Goal: Task Accomplishment & Management: Manage account settings

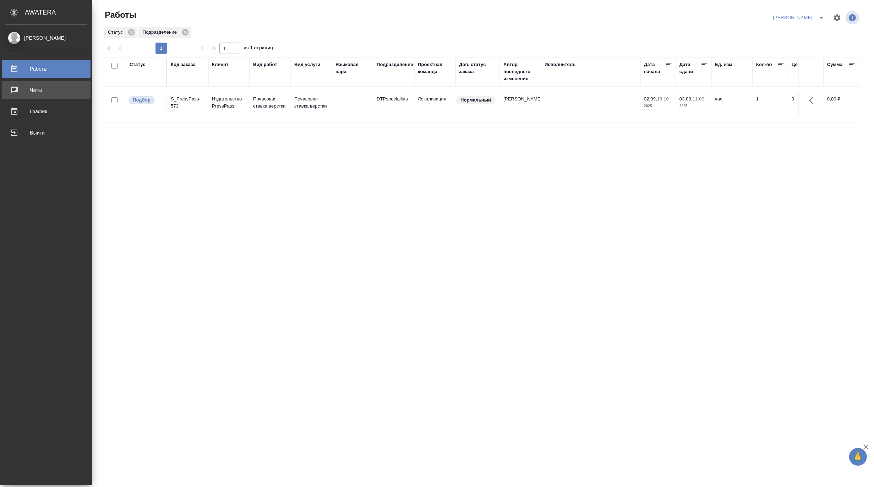
click at [13, 89] on div "Чаты" at bounding box center [46, 90] width 82 height 11
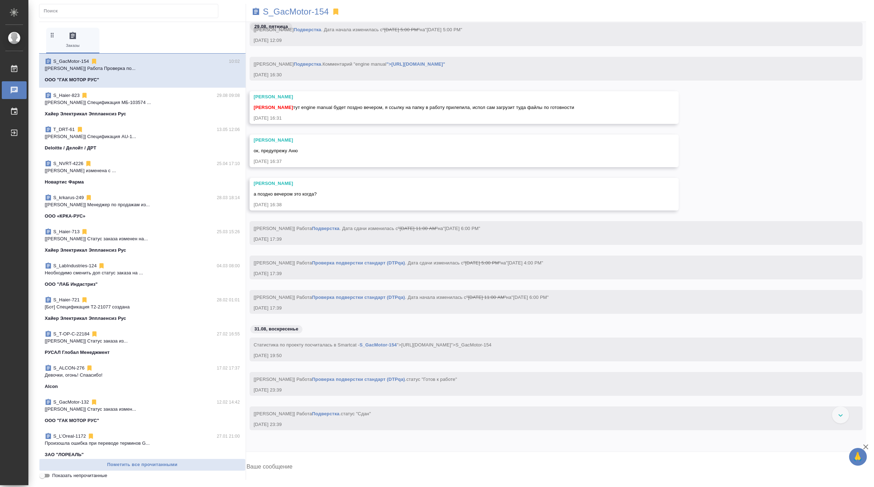
scroll to position [61183, 0]
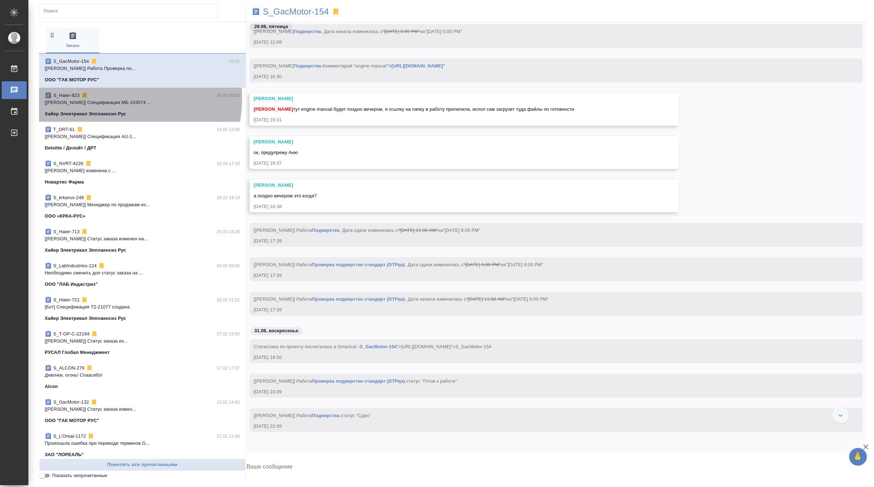
click at [98, 98] on div "S_Haier-823 29.08 09:08" at bounding box center [142, 95] width 195 height 7
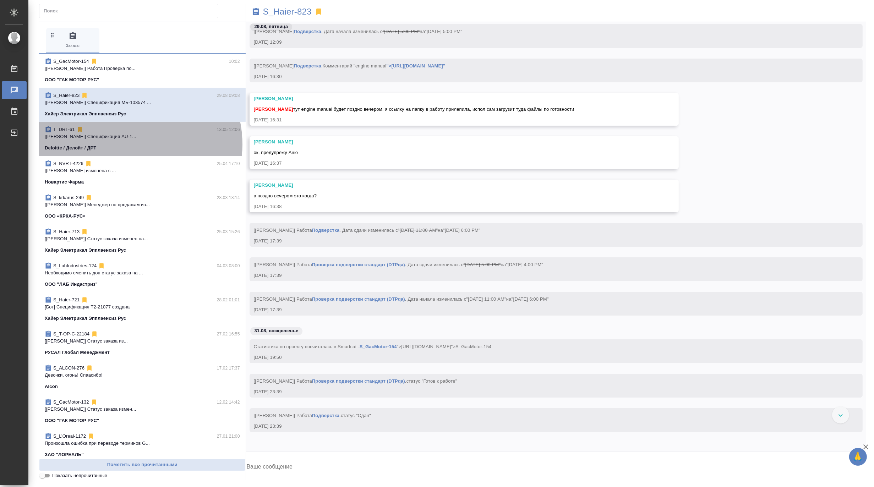
click at [129, 144] on div "Deloitte / Делойт / ДРТ" at bounding box center [142, 147] width 195 height 7
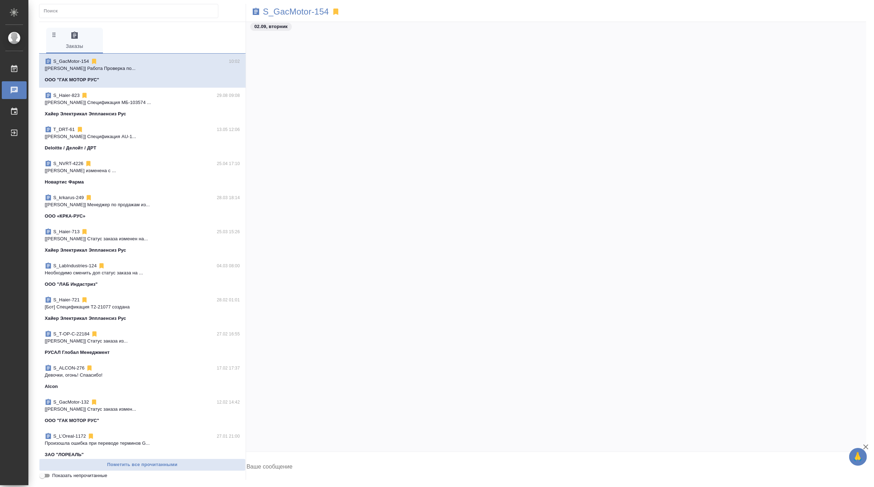
scroll to position [62363, 0]
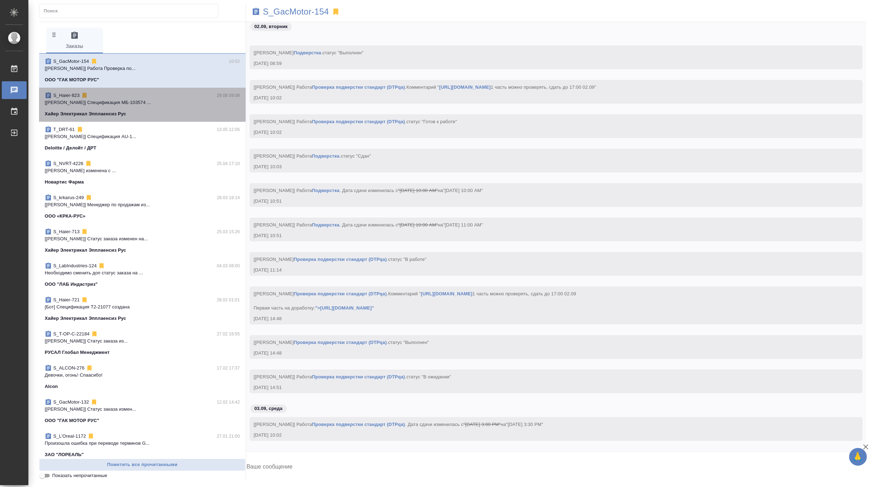
click at [147, 108] on span "S_Haier-823 29.08 09:08 [[PERSON_NAME]] Спецификация МБ-103574 ... Хайер Электр…" at bounding box center [142, 105] width 195 height 26
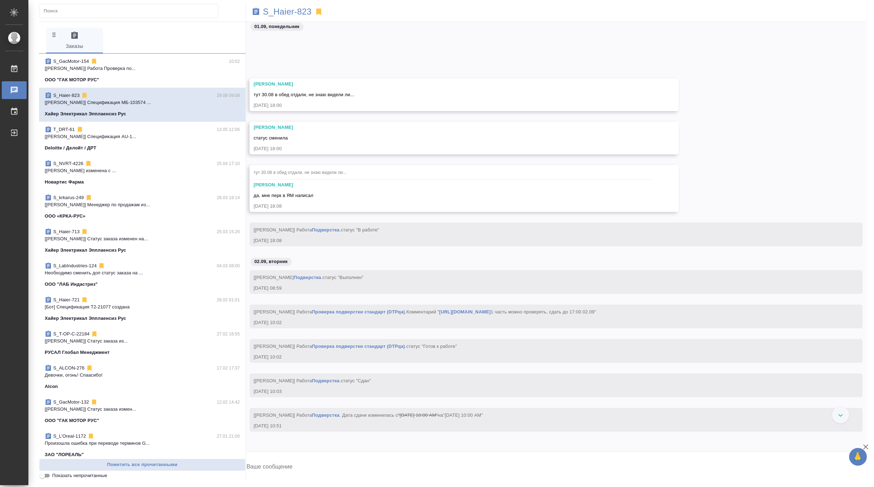
scroll to position [62037, 0]
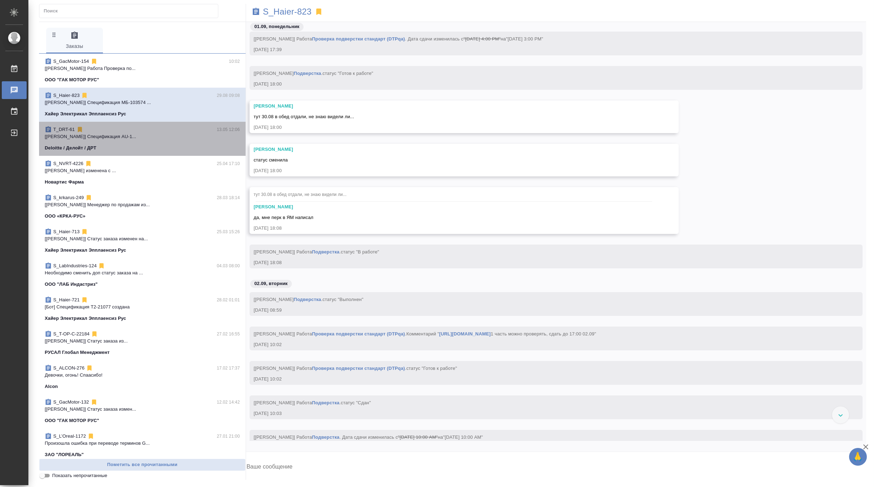
click at [154, 146] on div "Deloitte / Делойт / ДРТ" at bounding box center [142, 147] width 195 height 7
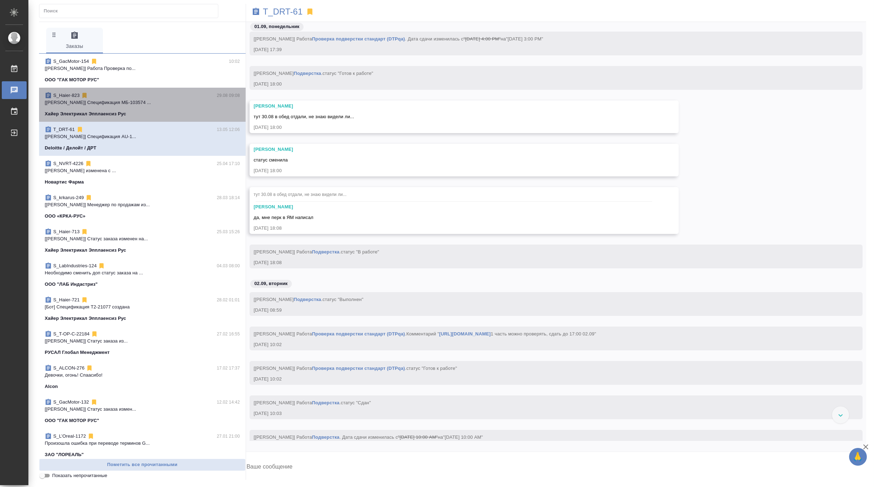
click at [154, 105] on p "[[PERSON_NAME]] Спецификация МБ-103574 ..." at bounding box center [142, 102] width 195 height 7
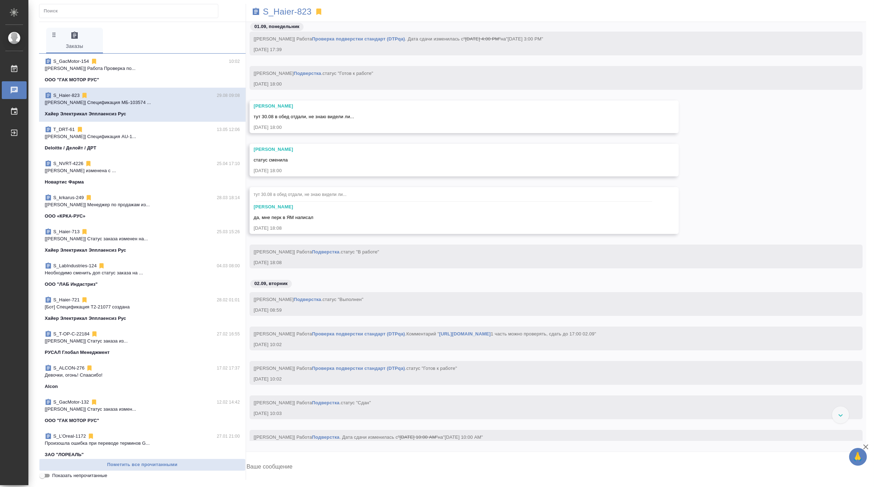
click at [151, 70] on p "[[PERSON_NAME]] Работа Проверка по..." at bounding box center [142, 68] width 195 height 7
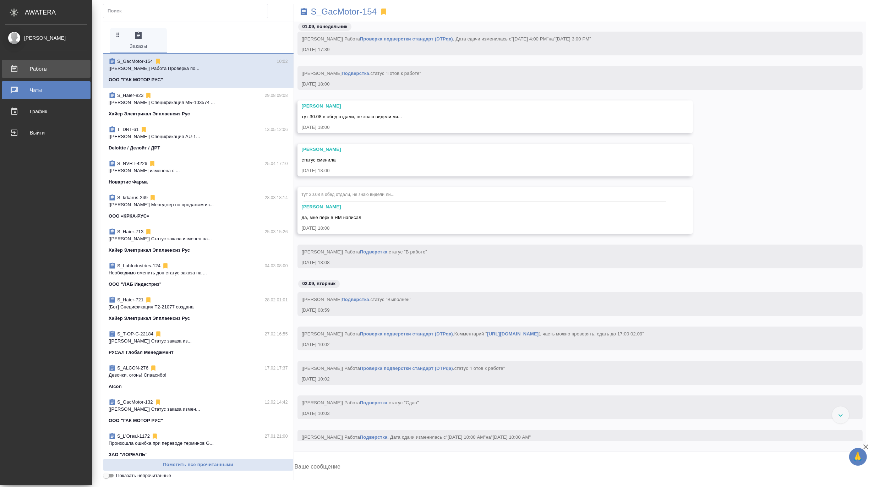
click at [36, 69] on div "Работы" at bounding box center [46, 69] width 82 height 11
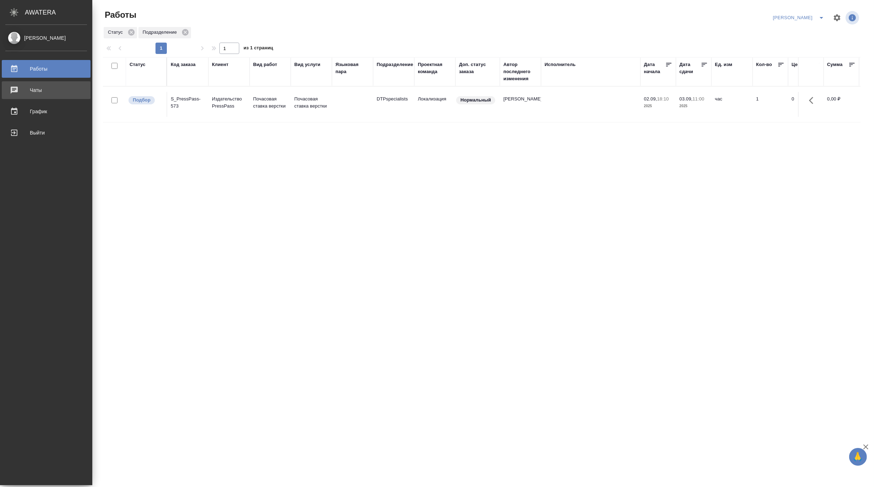
click at [12, 90] on div "Чаты" at bounding box center [46, 90] width 82 height 11
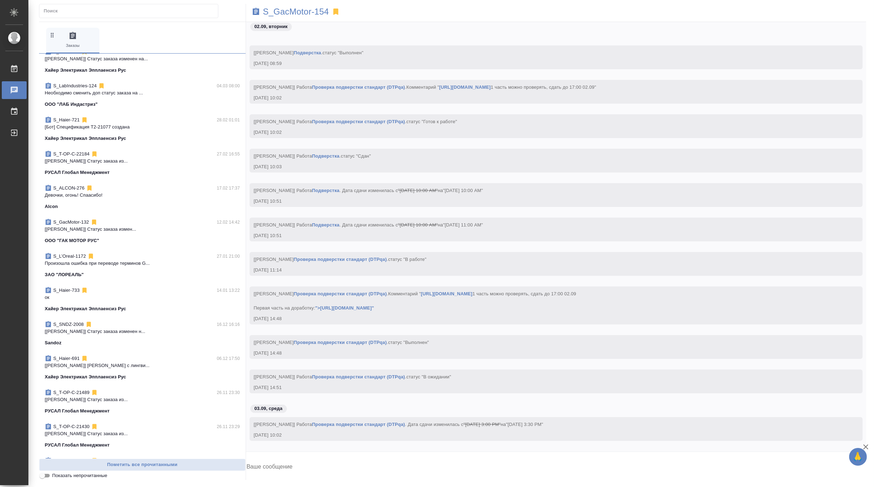
scroll to position [197, 0]
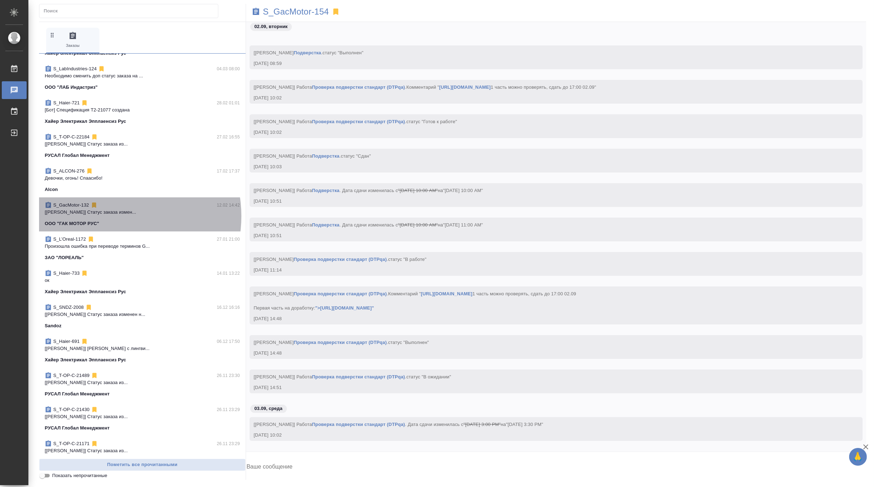
click at [112, 216] on span "S_GacMotor-132 12.02 14:42 [Sergeeva Anastasia] Статус заказа измен... ООО "ГАК…" at bounding box center [142, 215] width 195 height 26
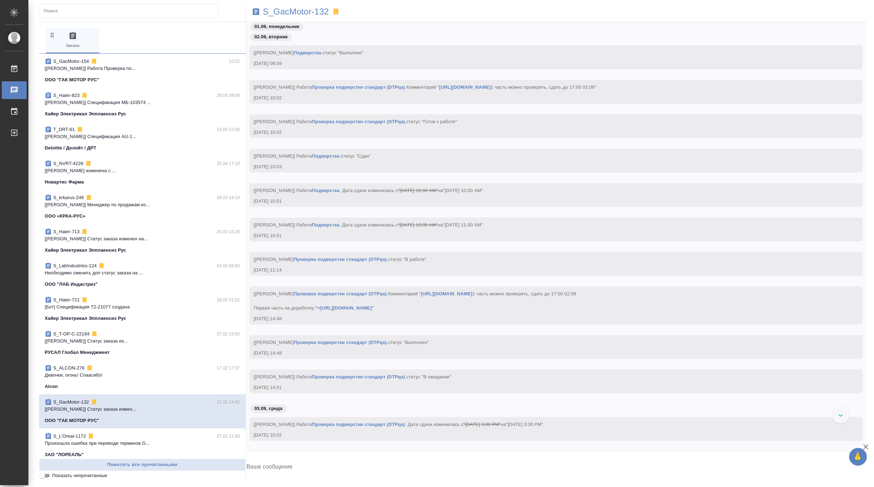
scroll to position [62231, 0]
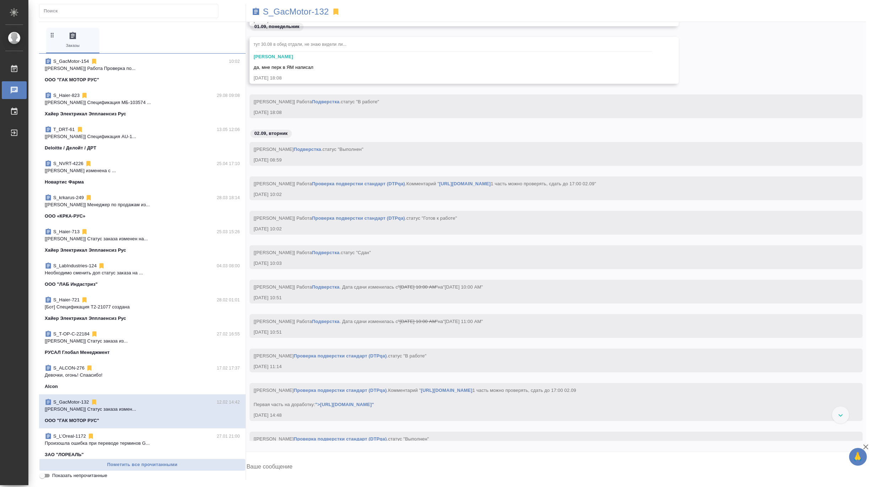
click at [165, 101] on p "[Усманова Ольга] Спецификация МБ-103574 ..." at bounding box center [142, 102] width 195 height 7
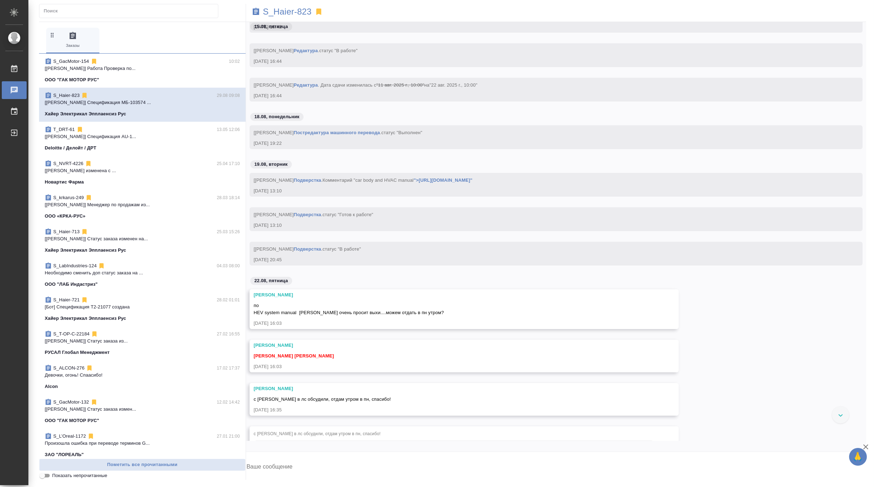
scroll to position [60254, 0]
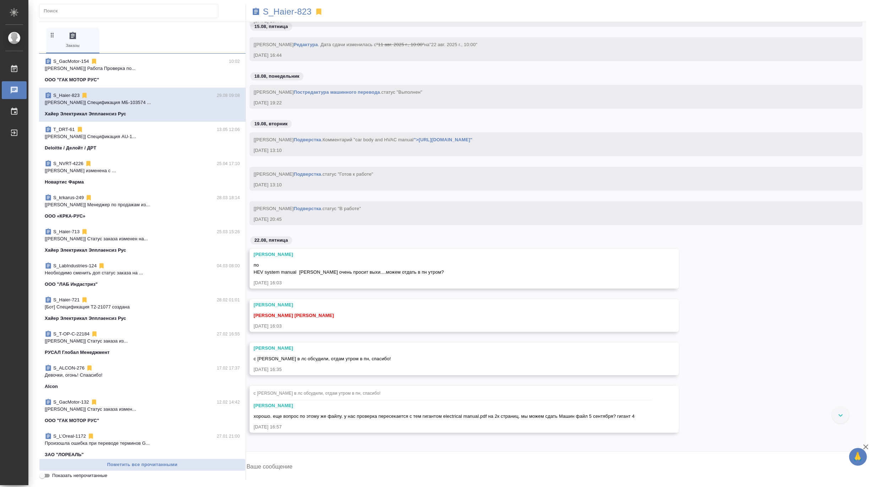
click at [116, 143] on span "T_DRT-61 13.05 12:06 [Богомолова Анастасия] Спецификация AU-1... Deloitte / Дел…" at bounding box center [142, 139] width 195 height 26
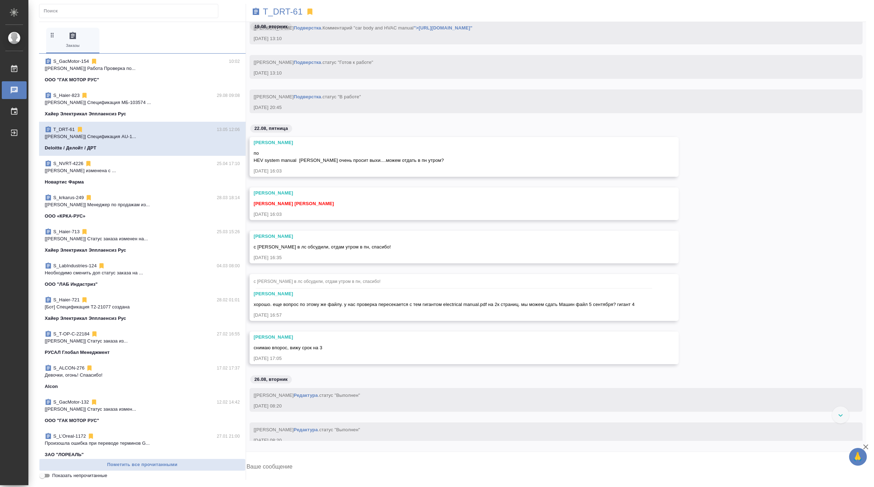
scroll to position [60373, 0]
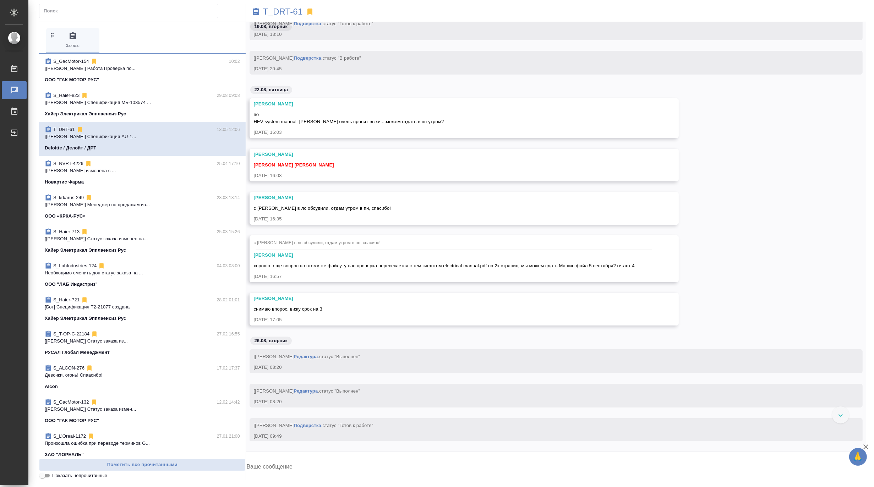
click at [109, 71] on p "[Заборова Александра] Работа Проверка по..." at bounding box center [142, 68] width 195 height 7
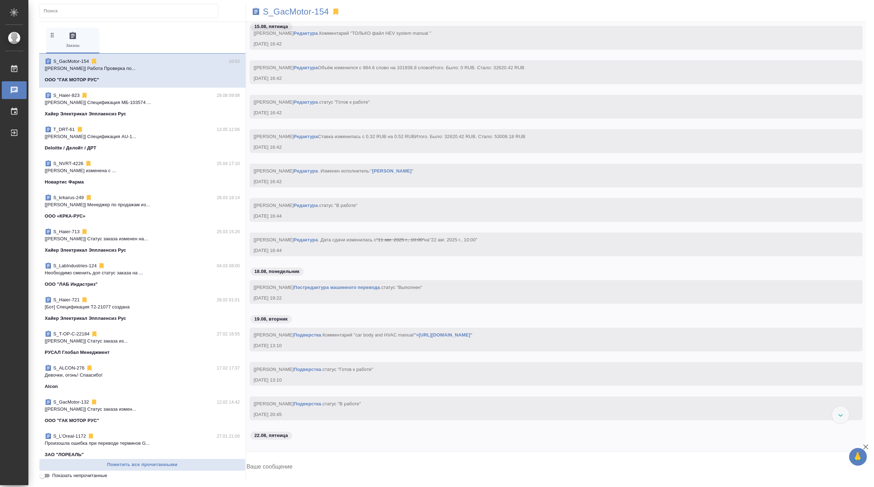
scroll to position [60019, 0]
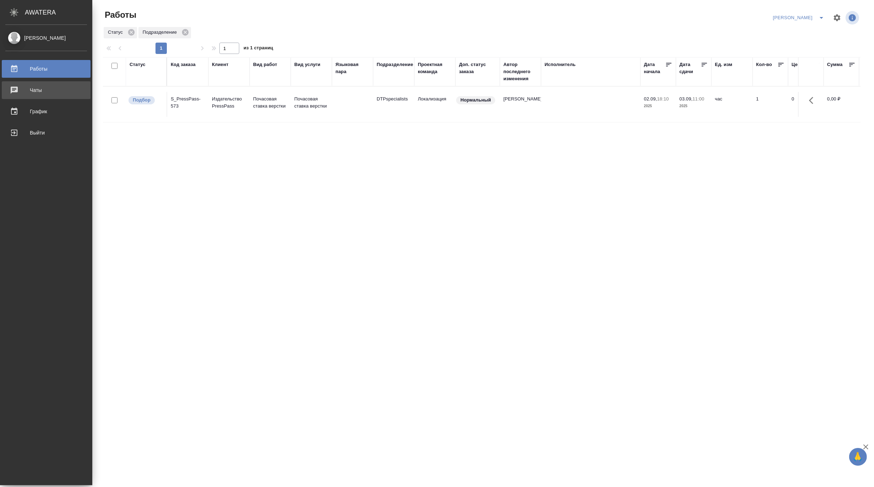
click at [13, 90] on div "Чаты" at bounding box center [46, 90] width 82 height 11
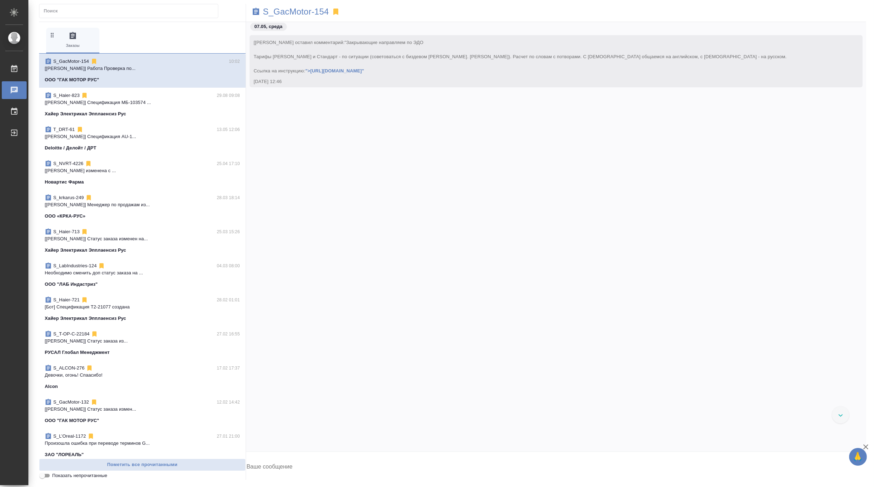
scroll to position [62363, 0]
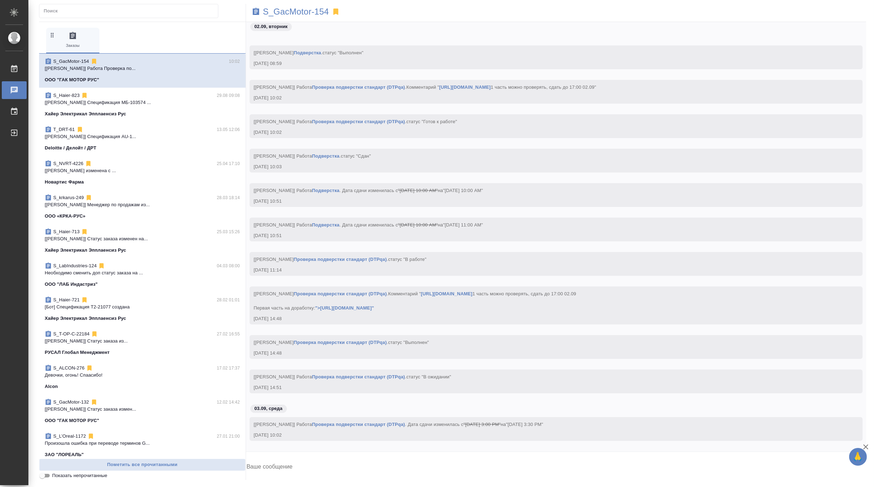
click at [93, 108] on span "S_Haier-823 29.08 09:08 [[PERSON_NAME]] Спецификация МБ-103574 ... Хайер Электр…" at bounding box center [142, 105] width 195 height 26
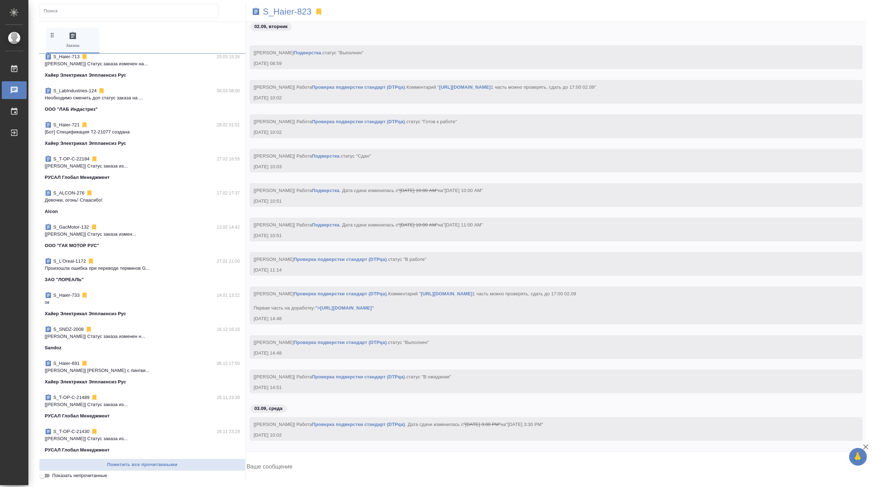
scroll to position [197, 0]
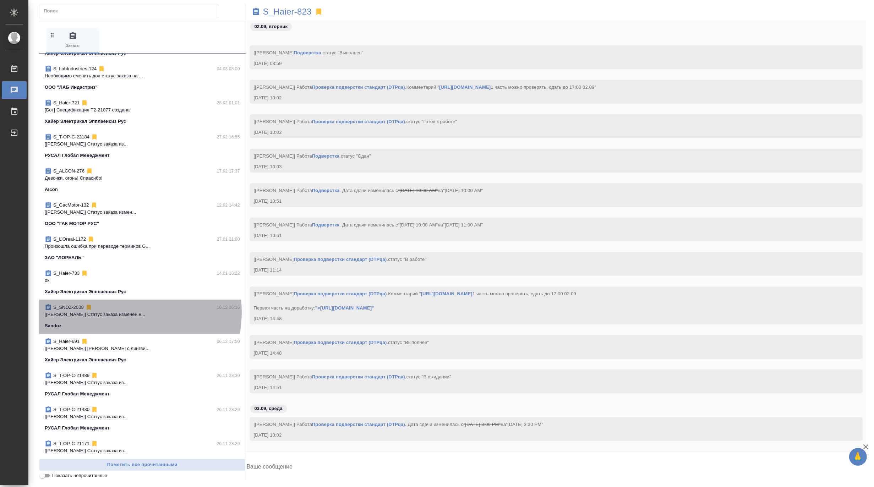
click at [114, 312] on p "[[PERSON_NAME]] Статус заказа изменен н..." at bounding box center [142, 314] width 195 height 7
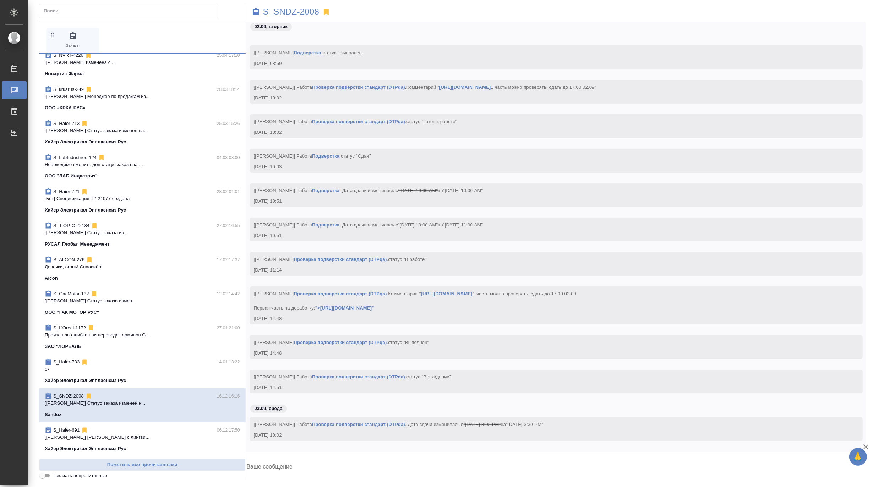
scroll to position [0, 0]
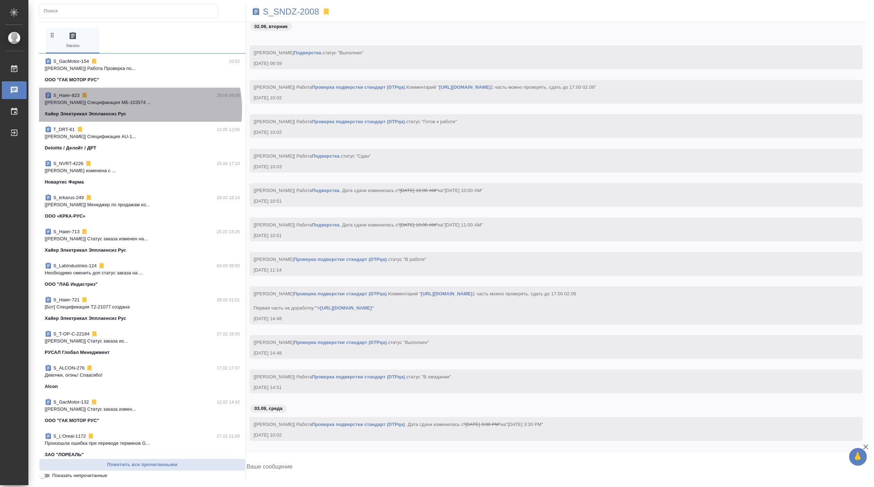
click at [126, 109] on span "S_Haier-823 29.08 09:08 [Усманова Ольга] Спецификация МБ-103574 ... Хайер Элект…" at bounding box center [142, 105] width 195 height 26
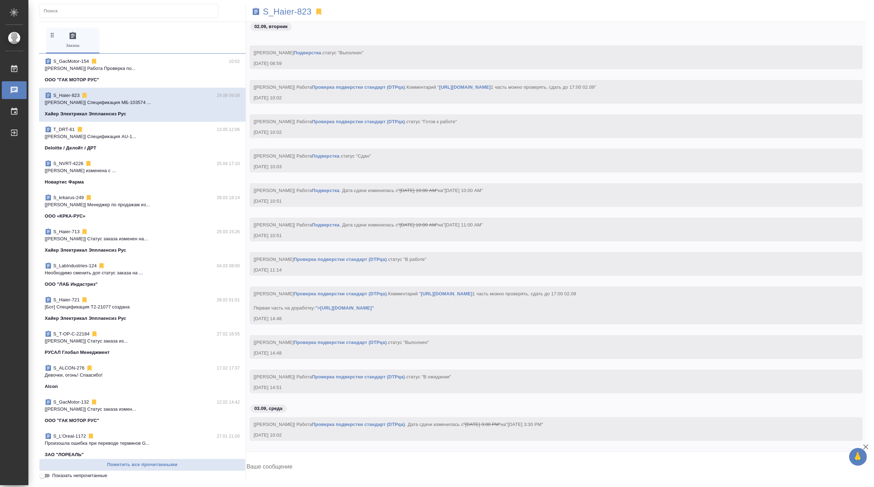
click at [126, 136] on p "[Богомолова Анастасия] Спецификация AU-1..." at bounding box center [142, 136] width 195 height 7
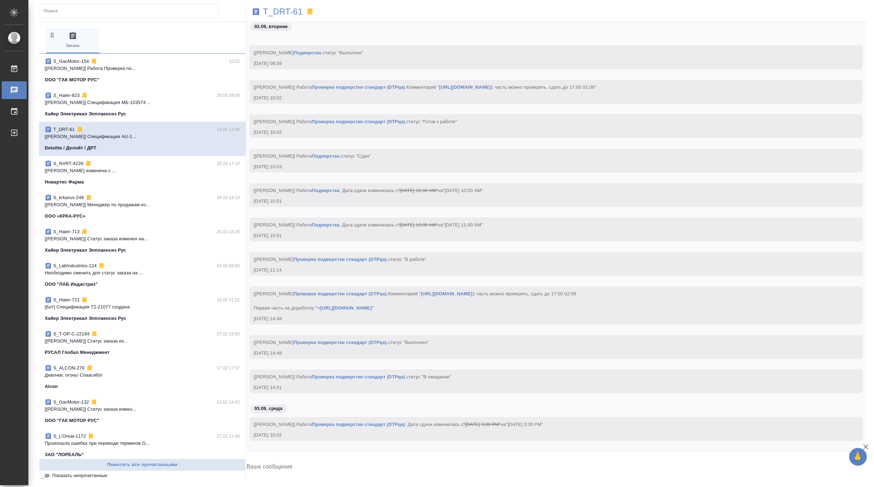
click at [125, 75] on span "S_GacMotor-154 10:02 [Заборова Александра] Работа Проверка по... ООО "ГАК МОТОР…" at bounding box center [142, 71] width 195 height 26
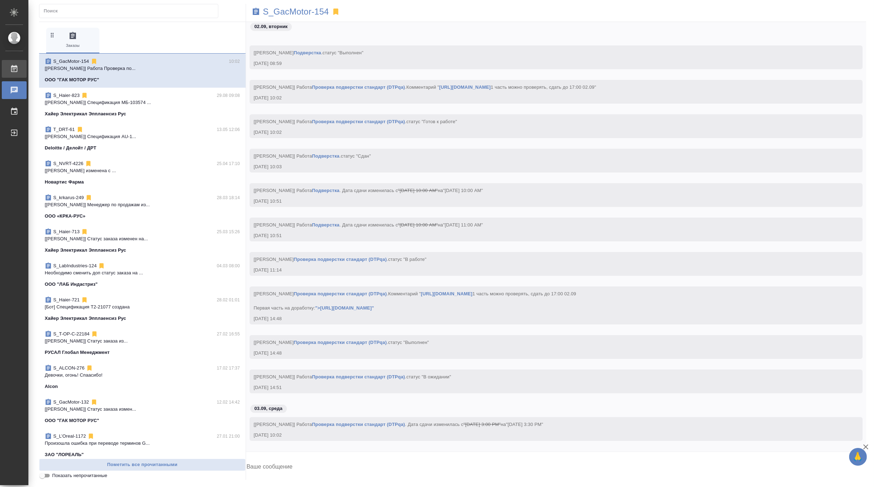
click at [14, 66] on div "Работы" at bounding box center [5, 69] width 18 height 11
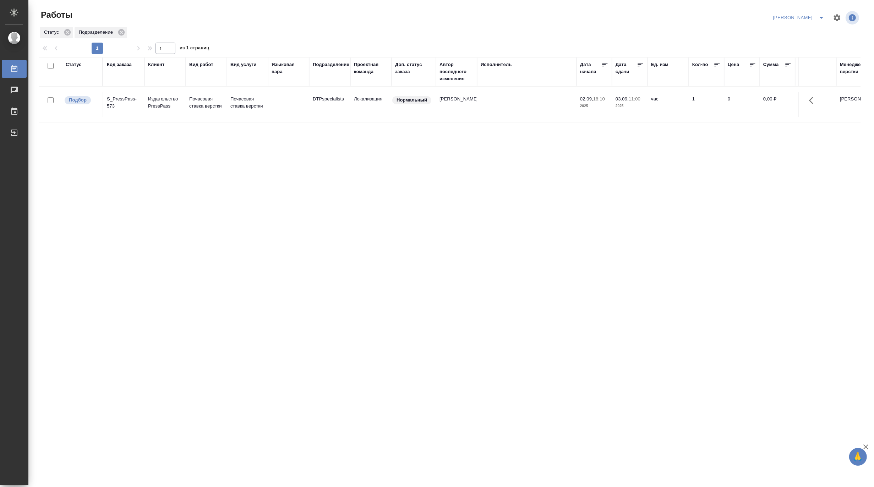
click at [819, 15] on icon "split button" at bounding box center [821, 17] width 9 height 9
click at [789, 29] on li "[PERSON_NAME] работе" at bounding box center [794, 31] width 68 height 11
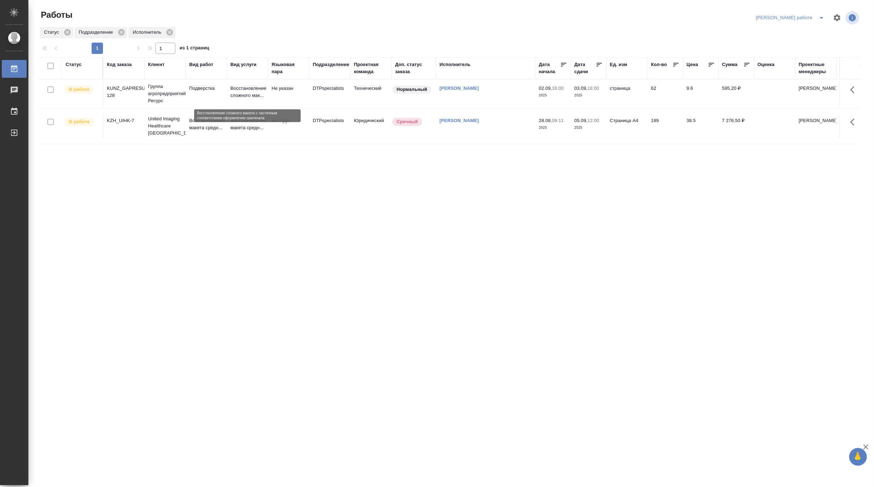
click at [238, 92] on p "Восстановление сложного мак..." at bounding box center [247, 92] width 34 height 14
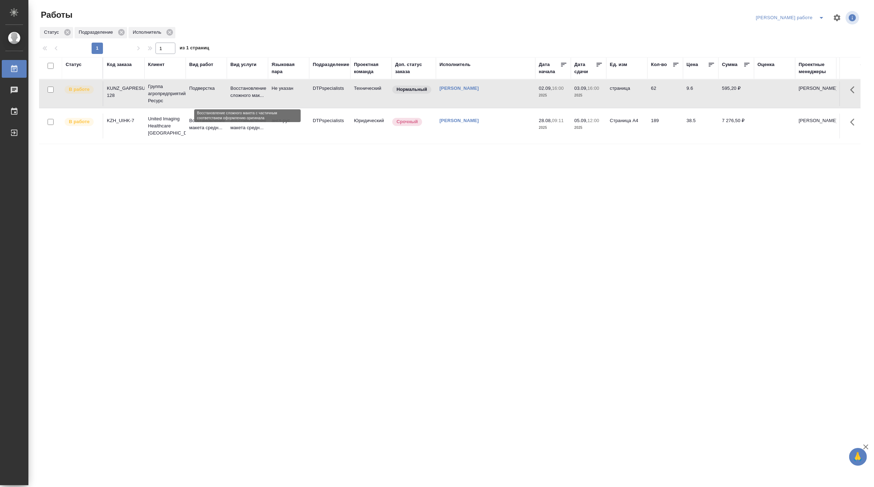
click at [238, 92] on p "Восстановление сложного мак..." at bounding box center [247, 92] width 34 height 14
click at [172, 94] on p "Группа агропредприятий Ресурс" at bounding box center [165, 93] width 34 height 21
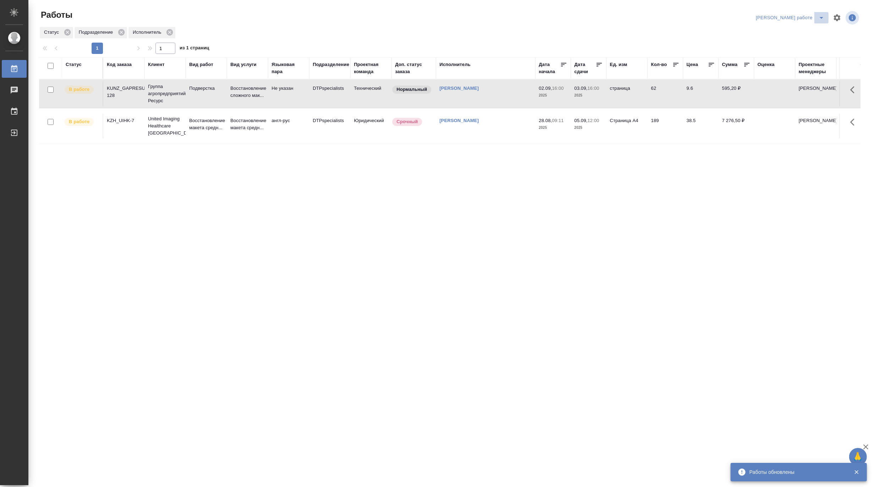
click at [821, 14] on icon "split button" at bounding box center [821, 17] width 9 height 9
click at [808, 39] on li "Матвеева_назначено" at bounding box center [796, 43] width 64 height 11
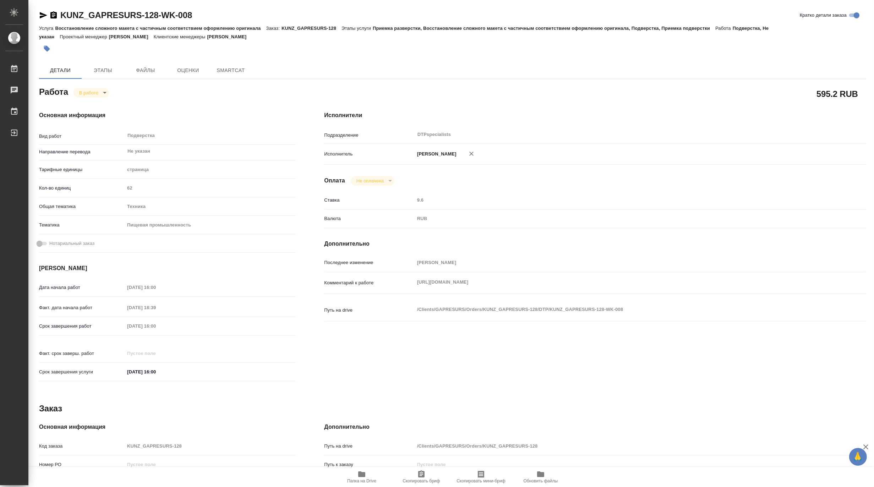
type textarea "x"
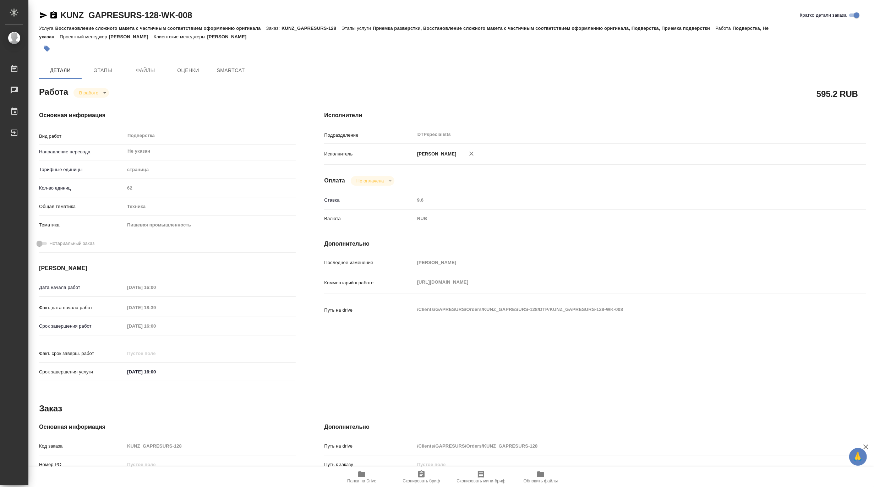
type textarea "x"
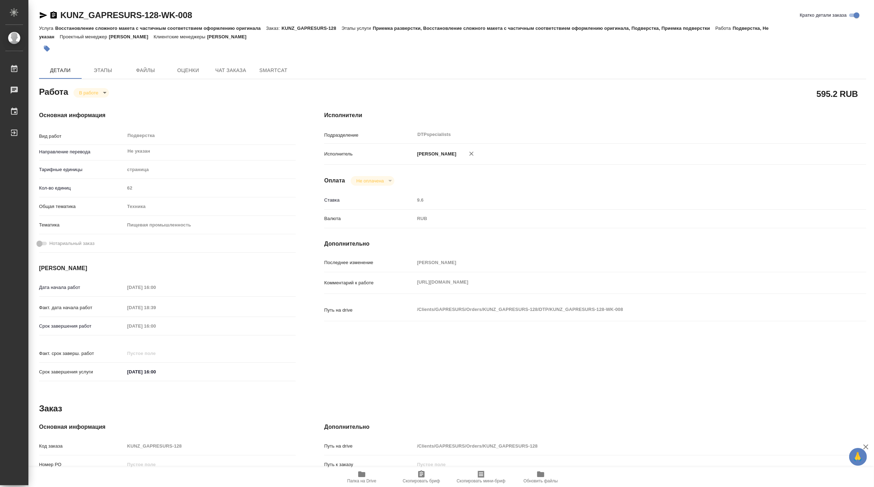
click at [405, 289] on div "Комментарий к работе https://drive.awatera.com/s/rQpQzZH3sZGkfY5 x" at bounding box center [595, 283] width 542 height 16
type textarea "x"
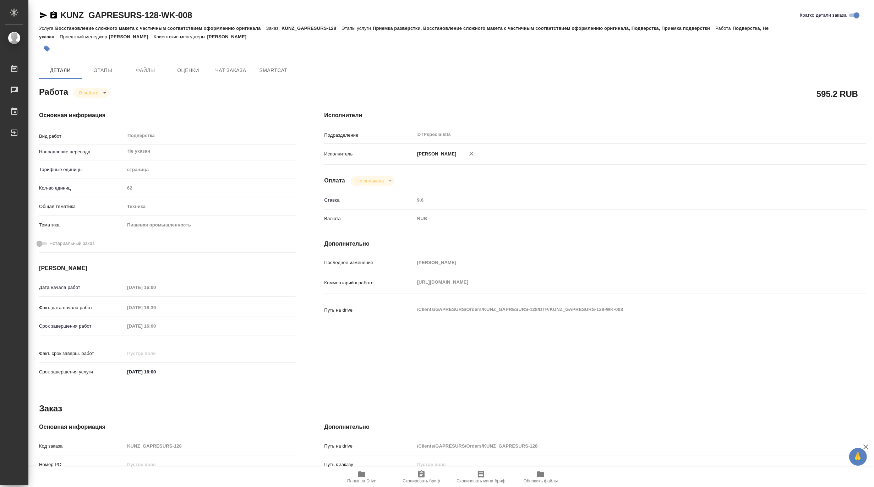
type textarea "x"
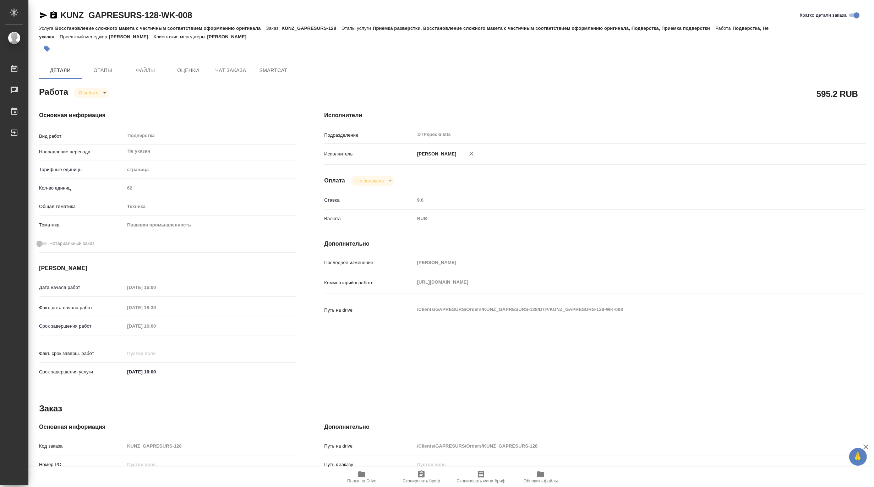
type textarea "x"
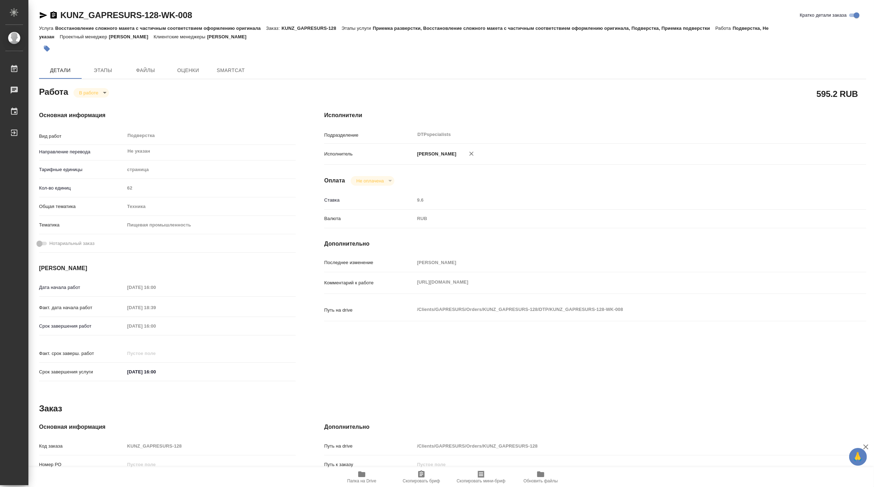
type textarea "x"
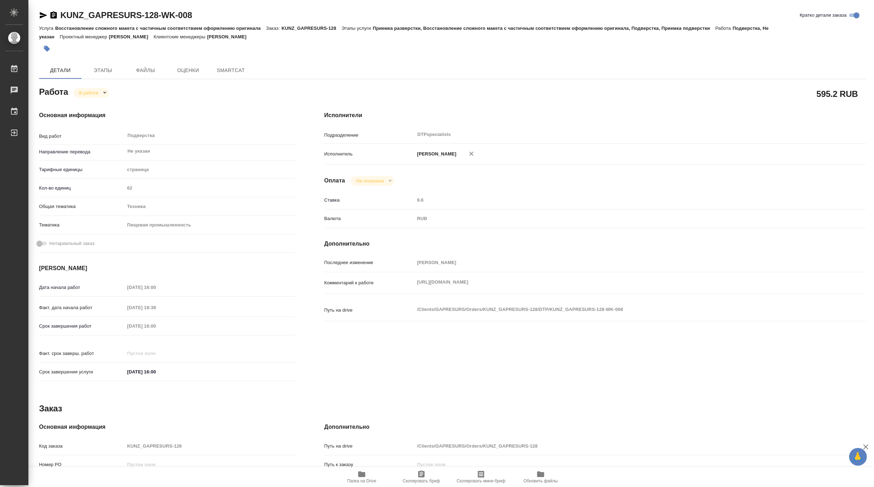
type textarea "x"
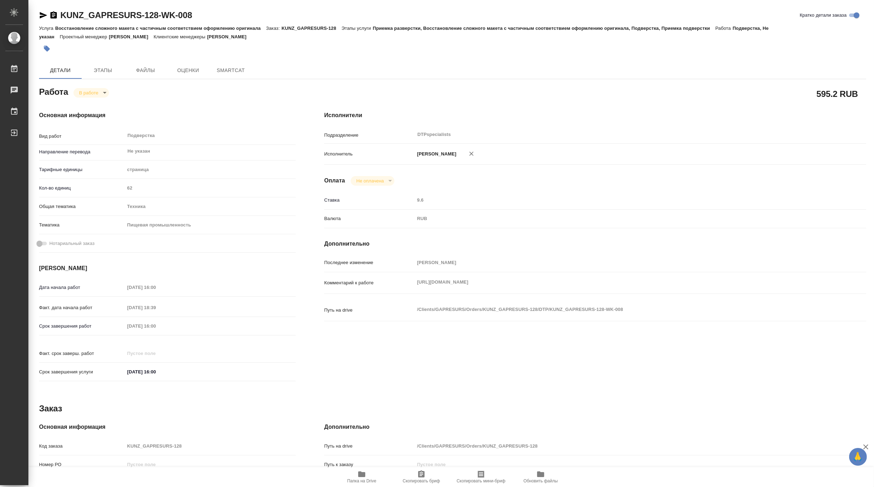
type textarea "x"
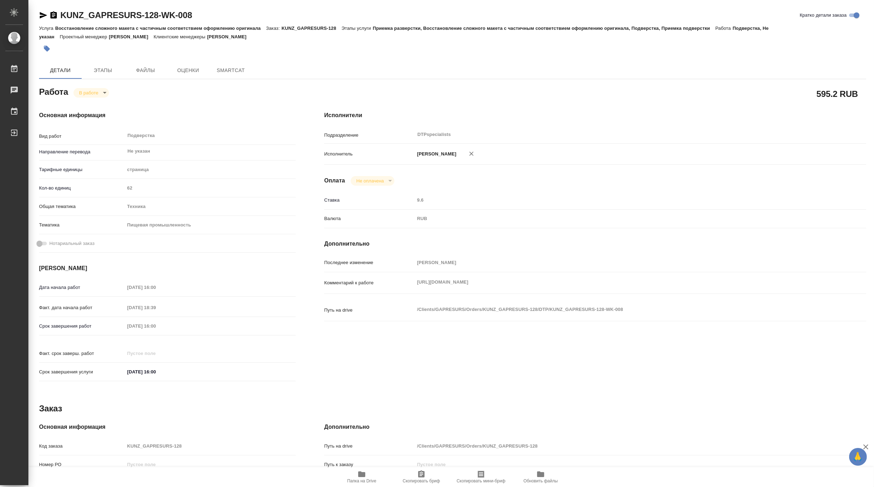
type textarea "x"
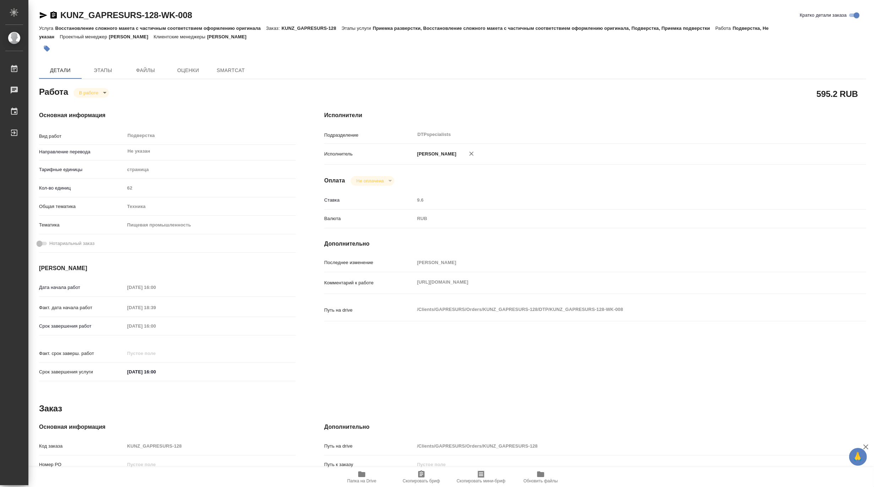
type textarea "x"
click at [227, 71] on span "Чат заказа" at bounding box center [231, 70] width 34 height 9
type textarea "x"
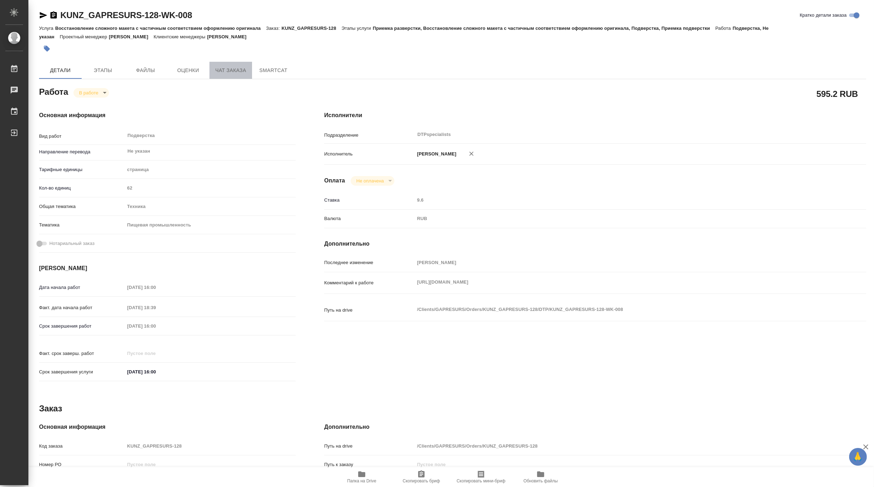
type textarea "x"
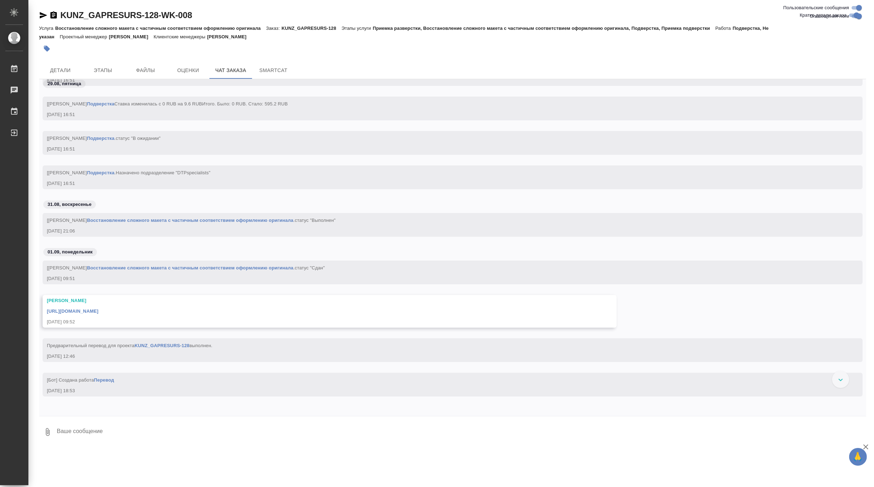
scroll to position [1262, 0]
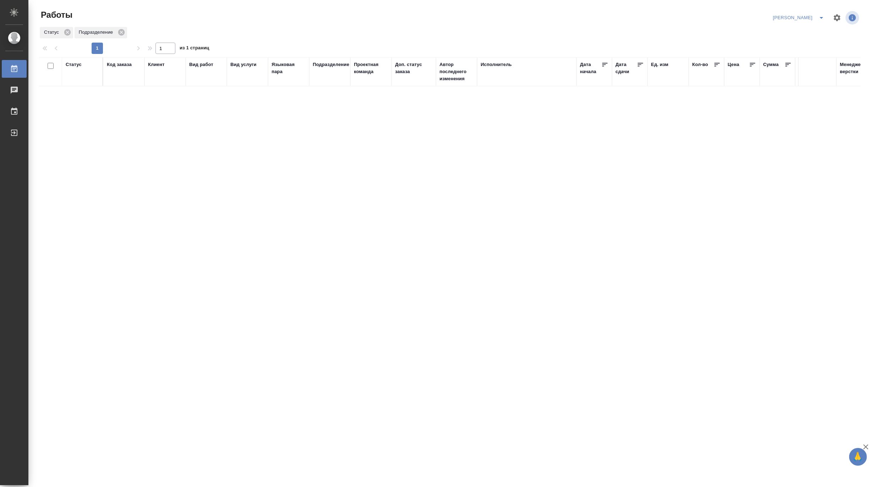
click at [117, 62] on div "Код заказа" at bounding box center [119, 64] width 25 height 7
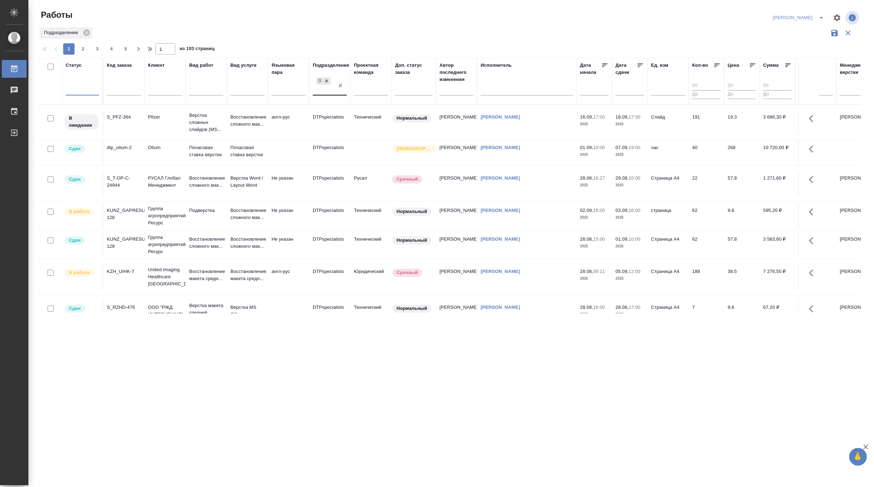
drag, startPoint x: 340, startPoint y: 87, endPoint x: 189, endPoint y: 89, distance: 150.8
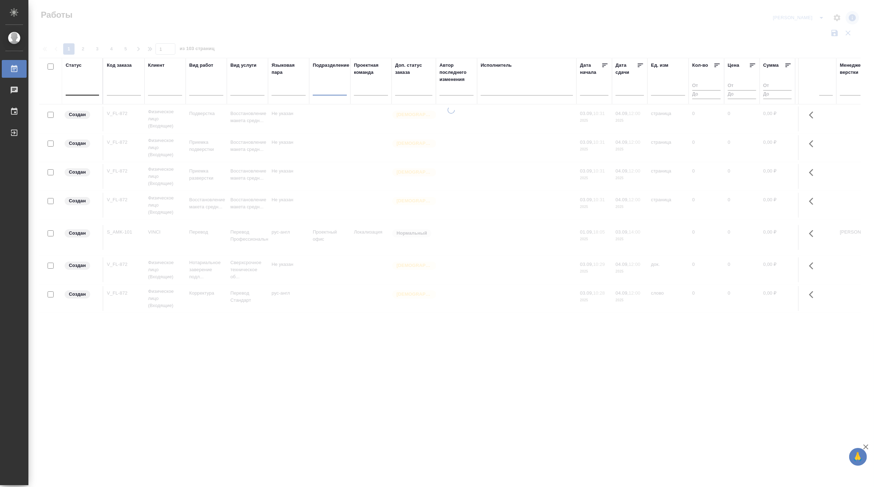
click at [121, 88] on input "text" at bounding box center [124, 91] width 34 height 9
paste input "S_ATLNC-2"
type input "S_ATLNC-2"
